Goal: Task Accomplishment & Management: Manage account settings

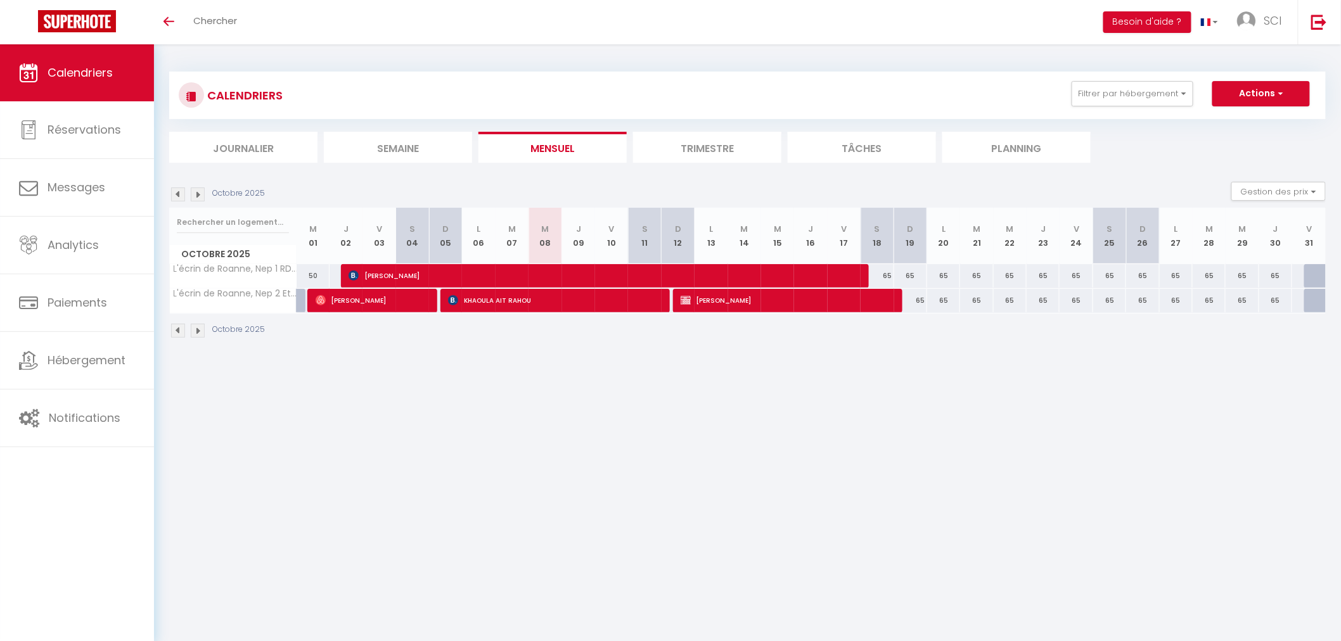
click at [438, 298] on div "50" at bounding box center [445, 300] width 34 height 23
click at [878, 269] on div "65" at bounding box center [876, 275] width 33 height 23
type input "65"
type input "[PERSON_NAME] 18 Octobre 2025"
type input "Dim 19 Octobre 2025"
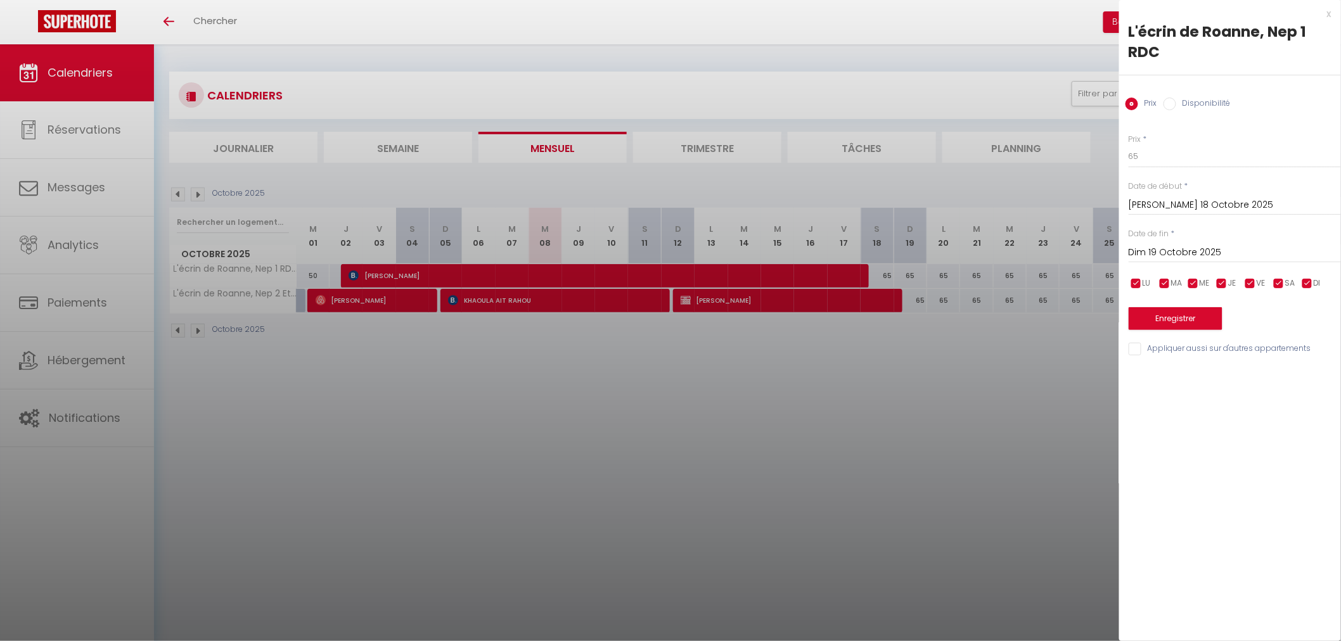
click at [884, 408] on div at bounding box center [670, 320] width 1341 height 641
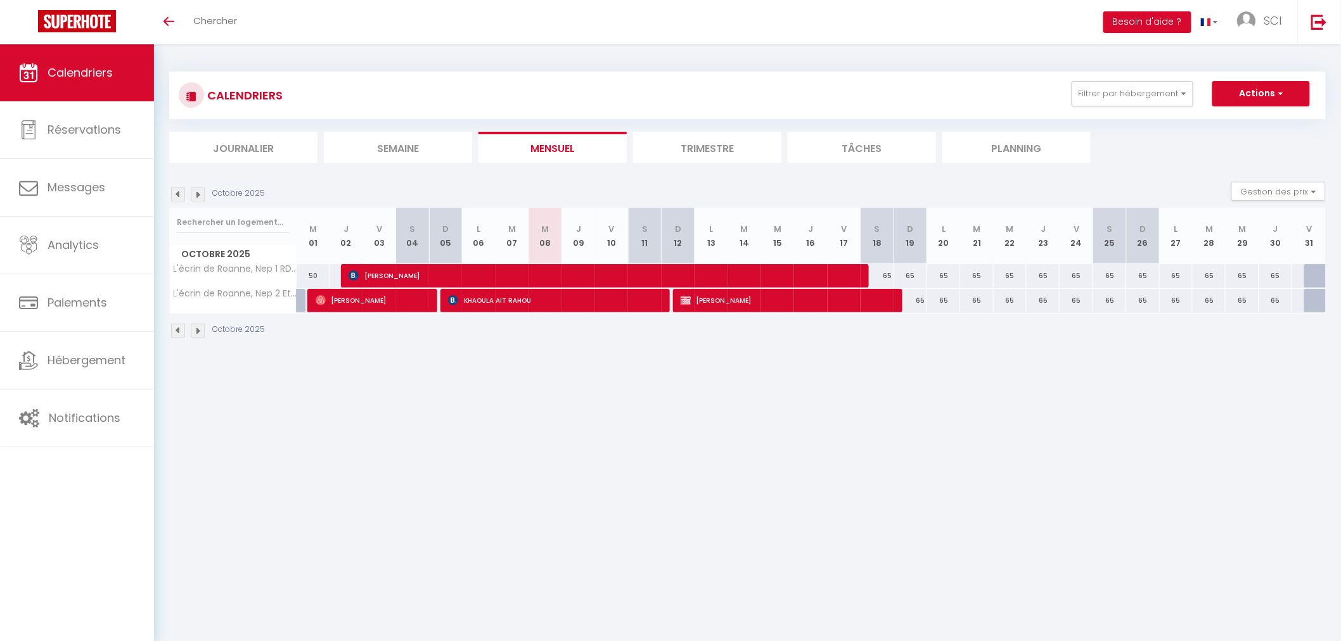
click at [910, 275] on div "65" at bounding box center [910, 275] width 33 height 23
type input "65"
type input "Dim 19 Octobre 2025"
type input "Lun 20 Octobre 2025"
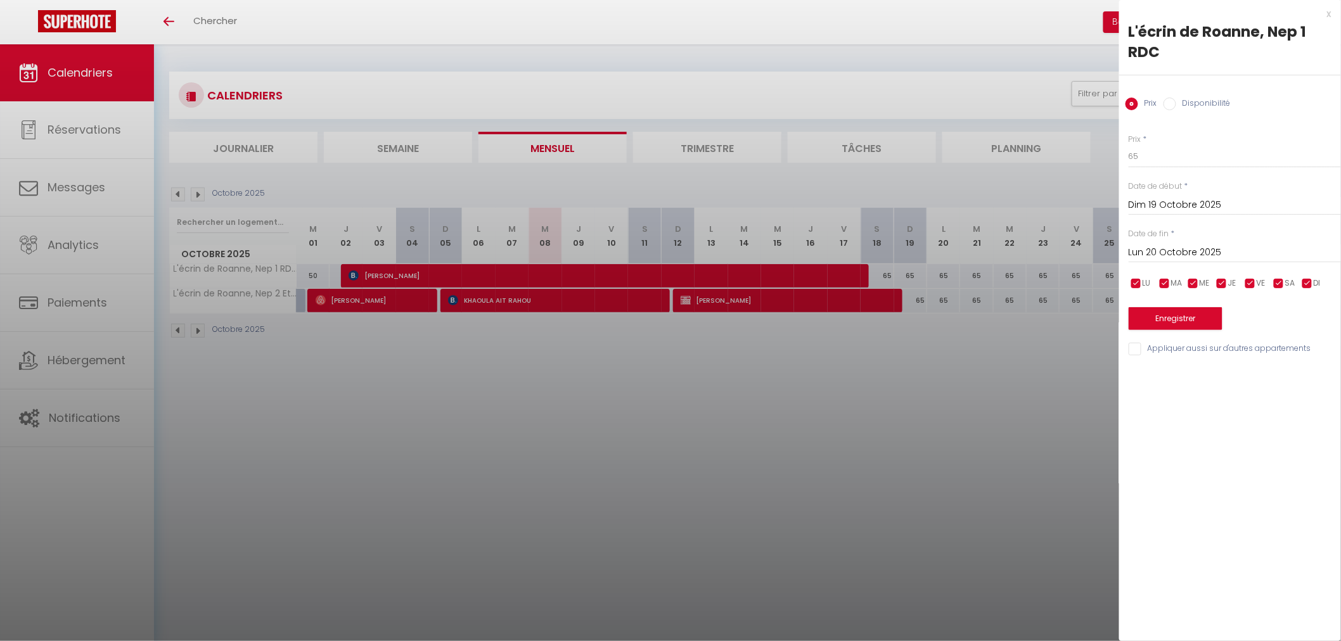
click at [819, 414] on div at bounding box center [670, 320] width 1341 height 641
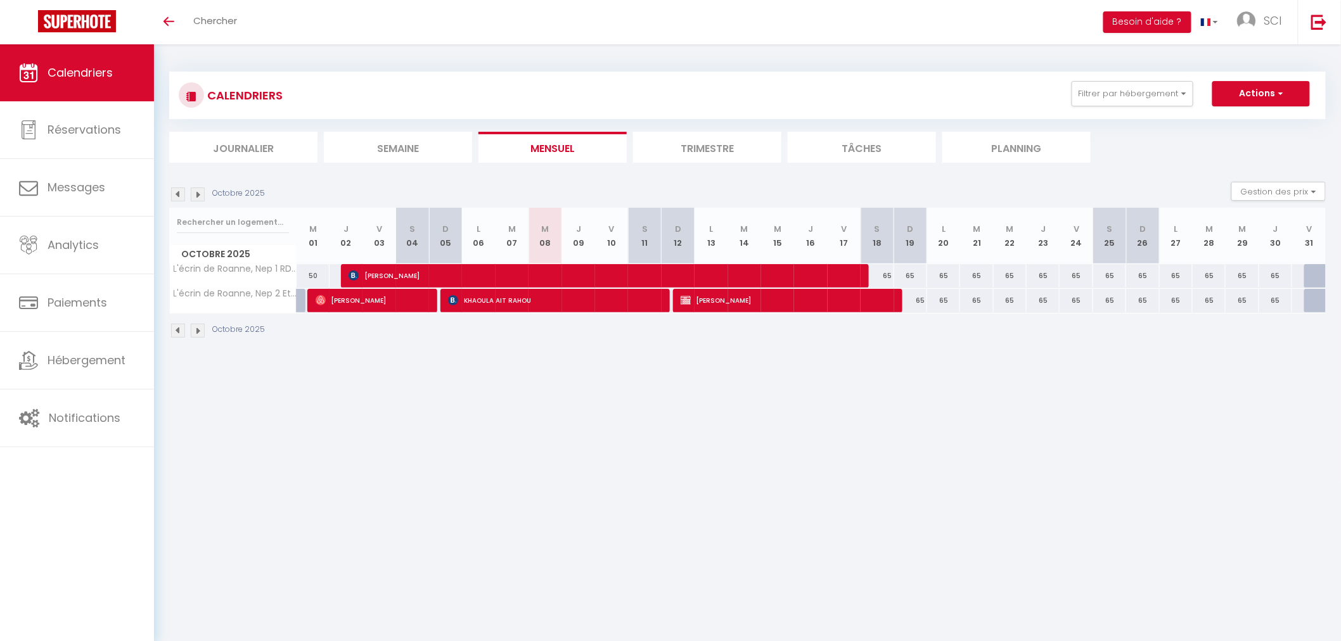
click at [920, 307] on div "65" at bounding box center [910, 300] width 33 height 23
type input "65"
type input "Dim 19 Octobre 2025"
type input "Lun 20 Octobre 2025"
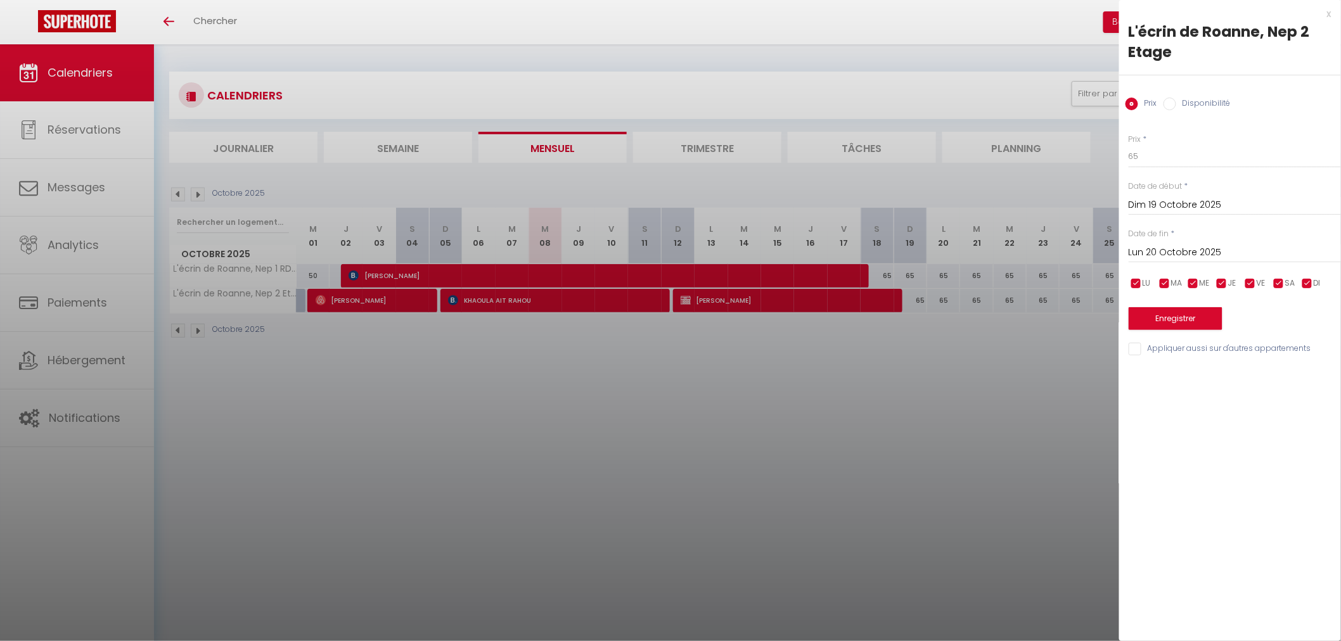
click at [837, 383] on div at bounding box center [670, 320] width 1341 height 641
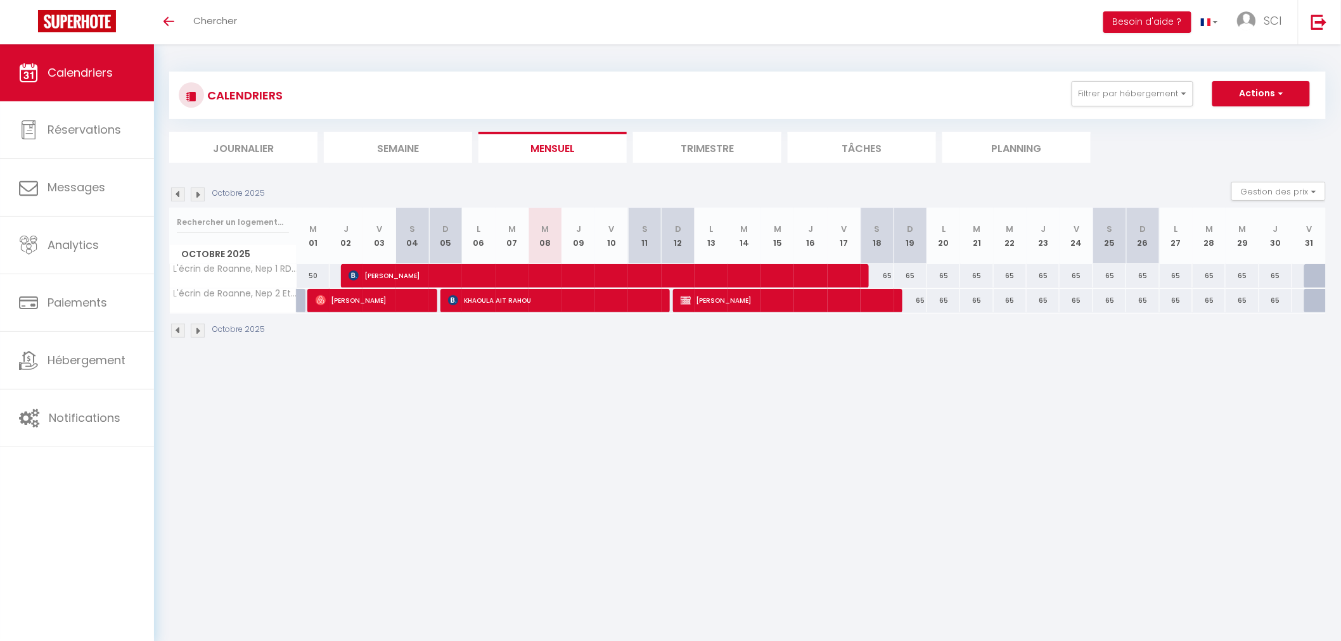
click at [571, 357] on div "CALENDRIERS Filtrer par hébergement Logement SCI Neptune L'écrin de Roanne, Nep…" at bounding box center [747, 205] width 1187 height 322
